Goal: Information Seeking & Learning: Check status

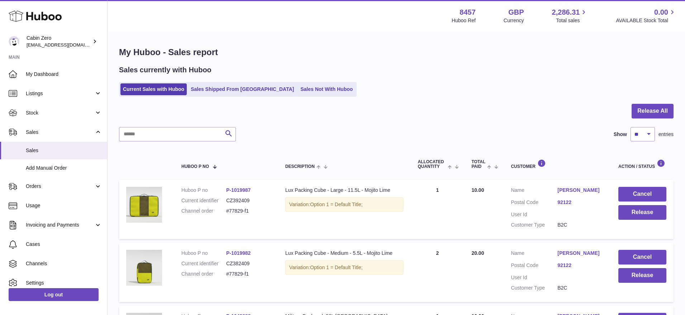
click at [66, 177] on link "Orders" at bounding box center [53, 186] width 107 height 19
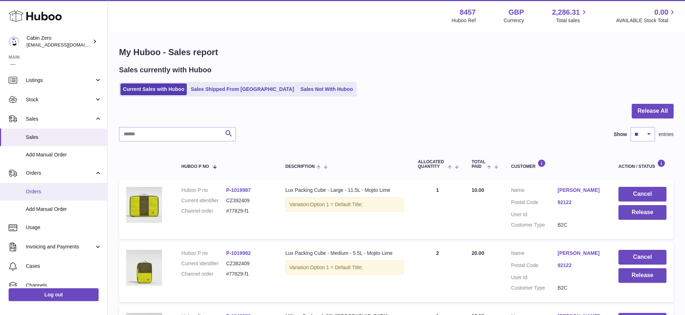
click at [55, 186] on link "Orders" at bounding box center [53, 192] width 107 height 18
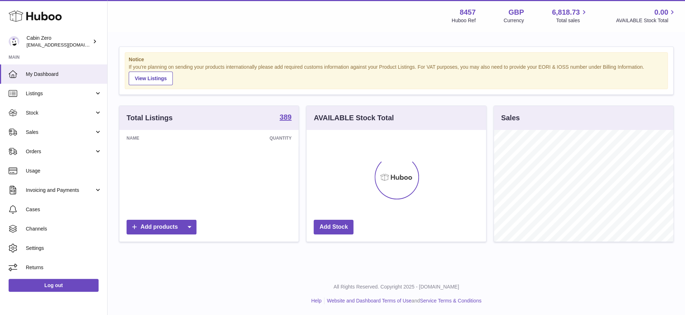
scroll to position [112, 179]
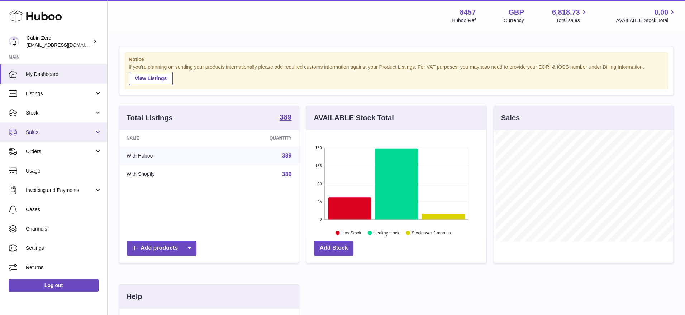
click at [95, 133] on link "Sales" at bounding box center [53, 132] width 107 height 19
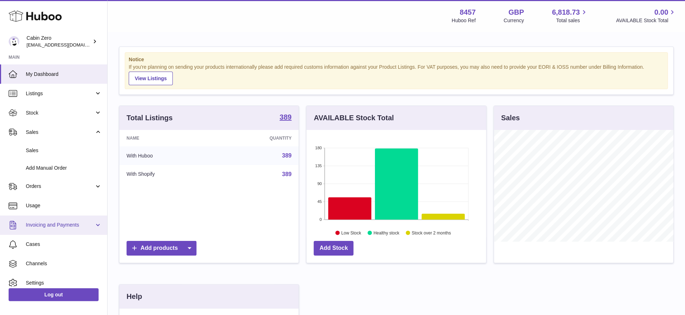
scroll to position [26, 0]
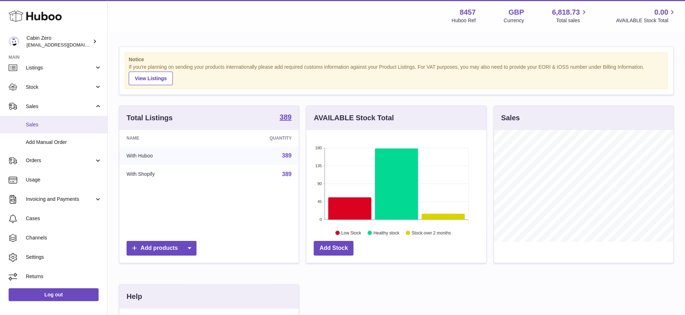
click at [76, 122] on span "Sales" at bounding box center [64, 124] width 76 height 7
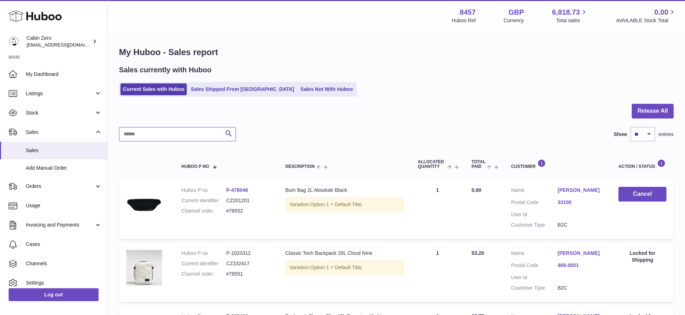
click at [193, 138] on input "text" at bounding box center [177, 134] width 117 height 14
paste input "******"
type input "******"
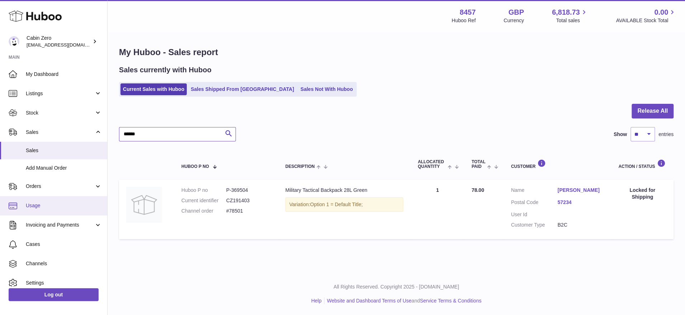
scroll to position [26, 0]
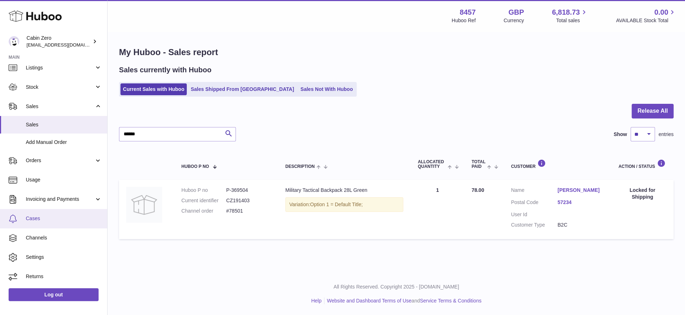
click at [43, 219] on span "Cases" at bounding box center [64, 218] width 76 height 7
